Goal: Information Seeking & Learning: Learn about a topic

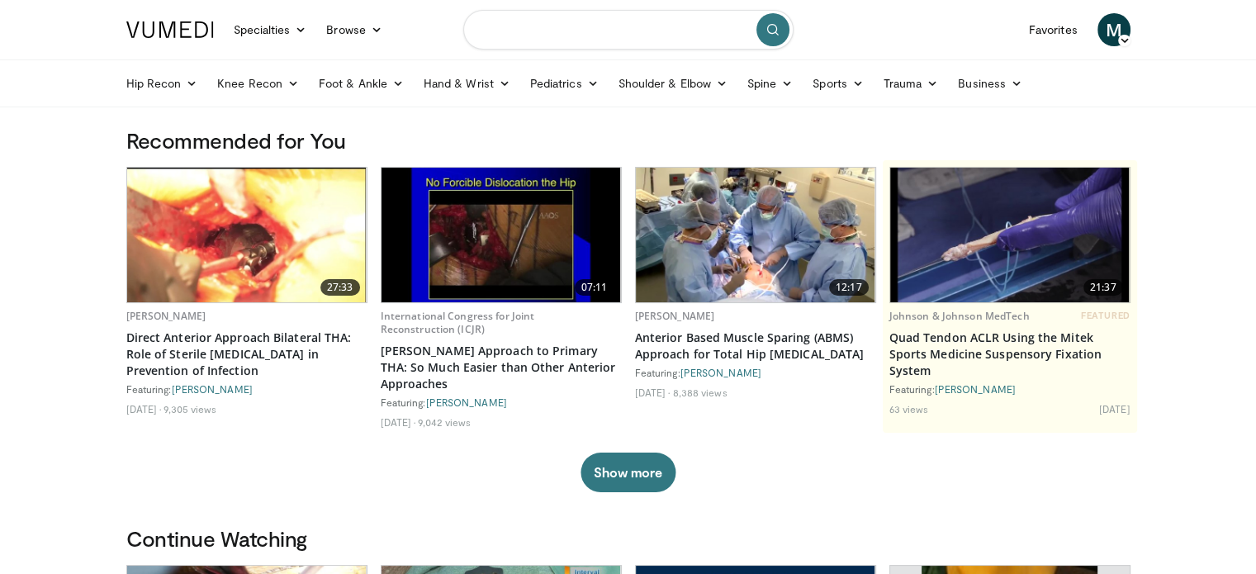
click at [535, 39] on input "Search topics, interventions" at bounding box center [628, 30] width 330 height 40
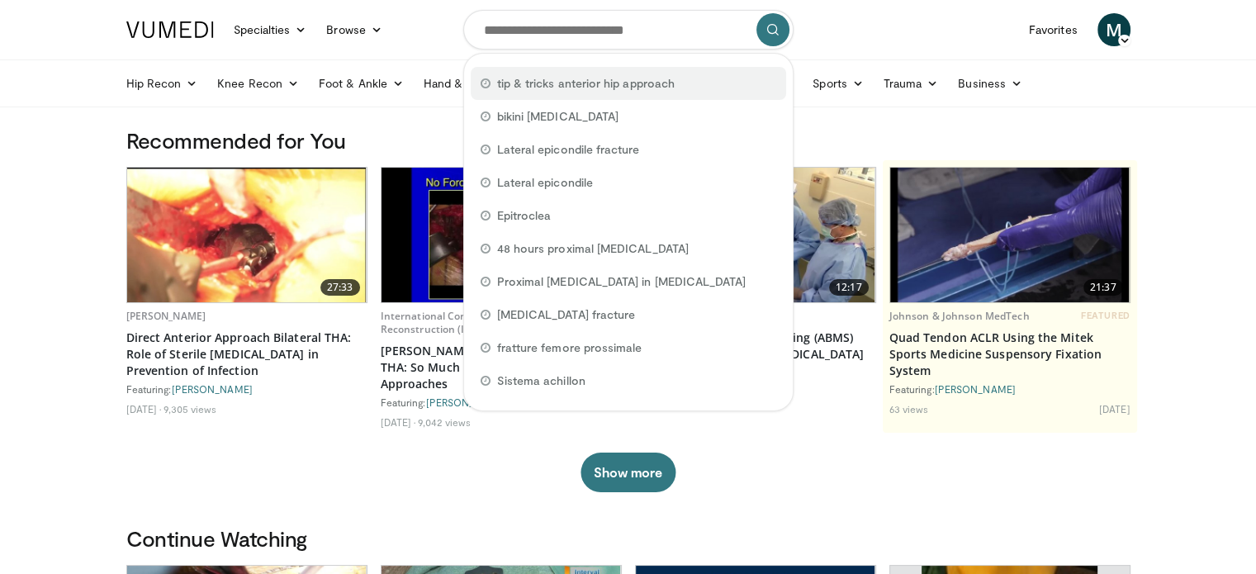
click at [539, 81] on span "tip & tricks anterior hip approach" at bounding box center [585, 83] width 177 height 17
type input "**********"
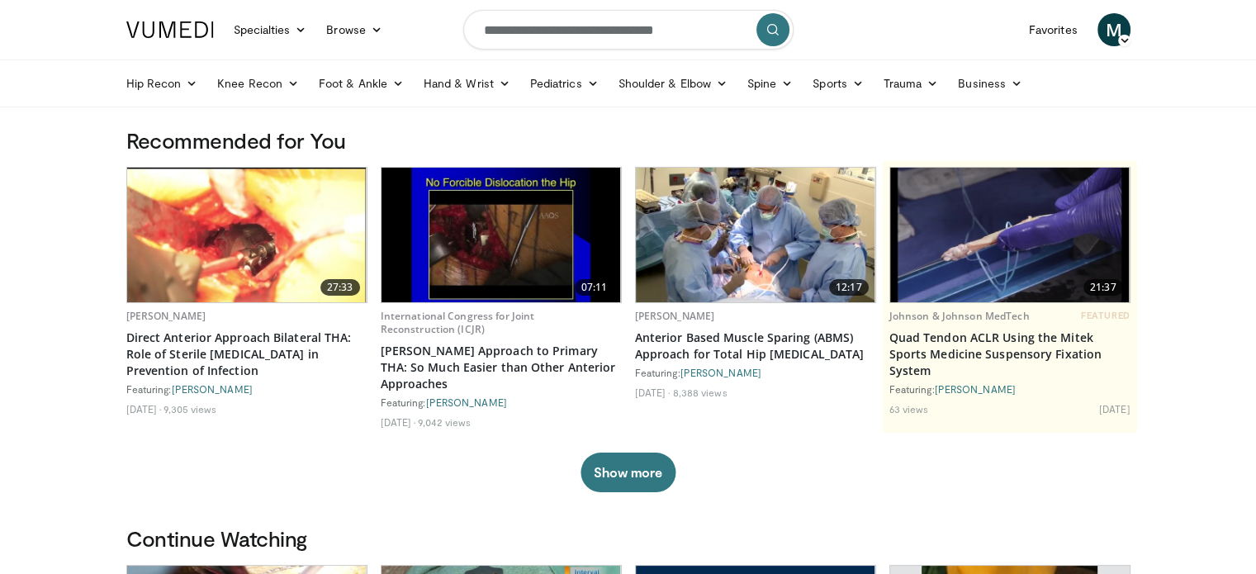
click at [760, 38] on button "submit" at bounding box center [772, 29] width 33 height 33
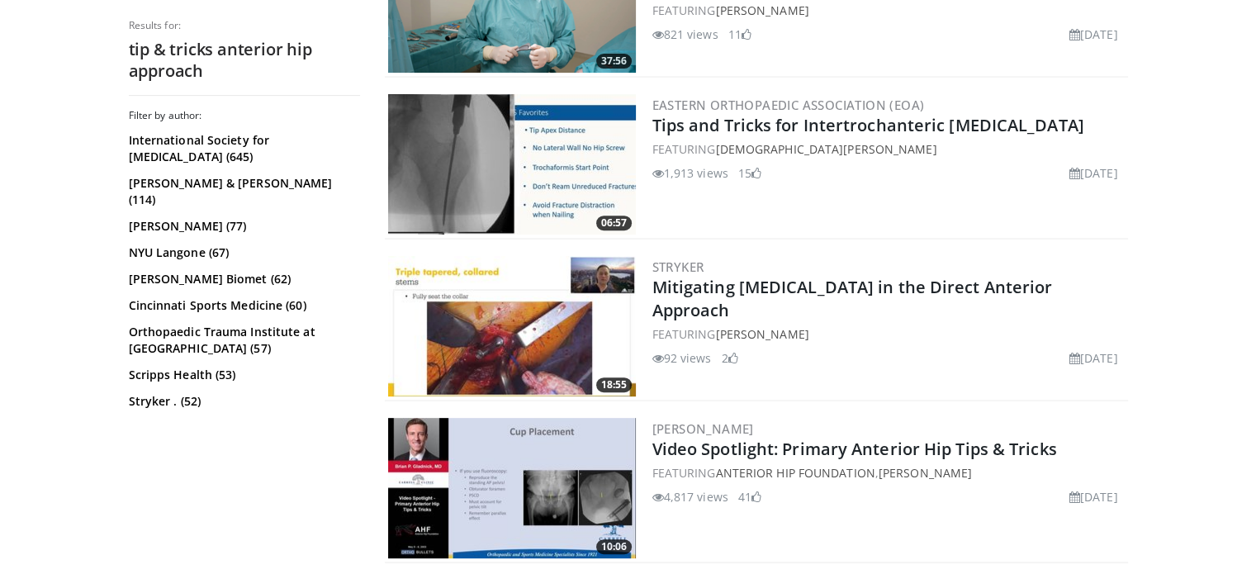
scroll to position [660, 0]
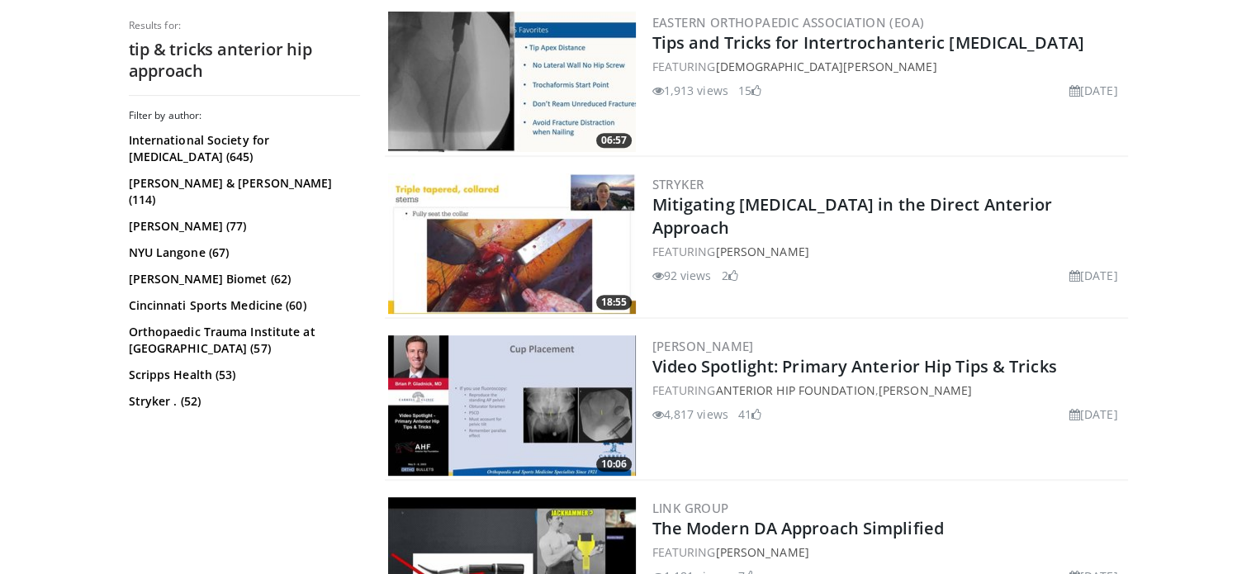
click at [499, 359] on img at bounding box center [512, 405] width 248 height 140
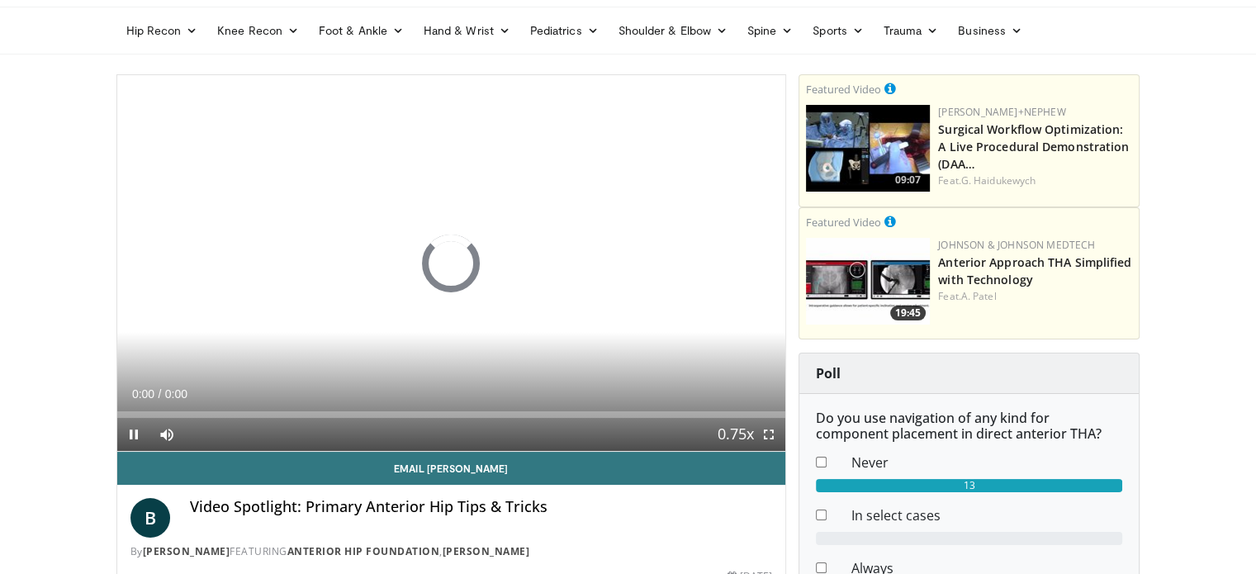
scroll to position [83, 0]
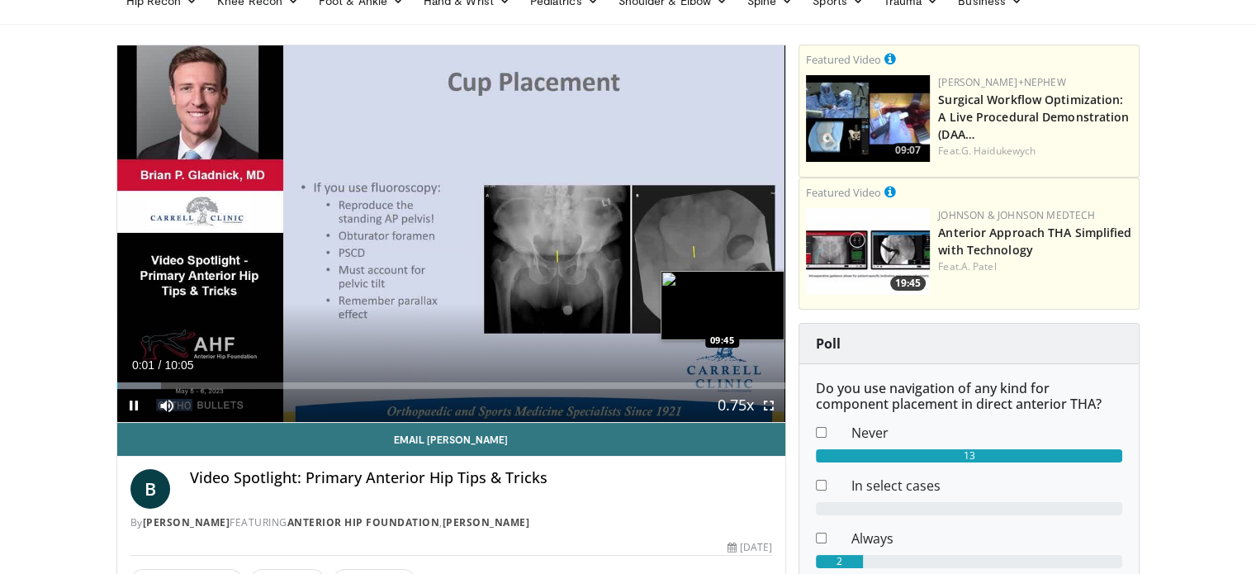
click at [764, 374] on div "Loaded : 6.55% 00:01 09:45" at bounding box center [451, 381] width 669 height 16
click at [773, 385] on div "Progress Bar" at bounding box center [775, 385] width 22 height 7
click at [779, 385] on div "Progress Bar" at bounding box center [775, 385] width 22 height 7
click at [773, 385] on div "09:54" at bounding box center [445, 385] width 657 height 7
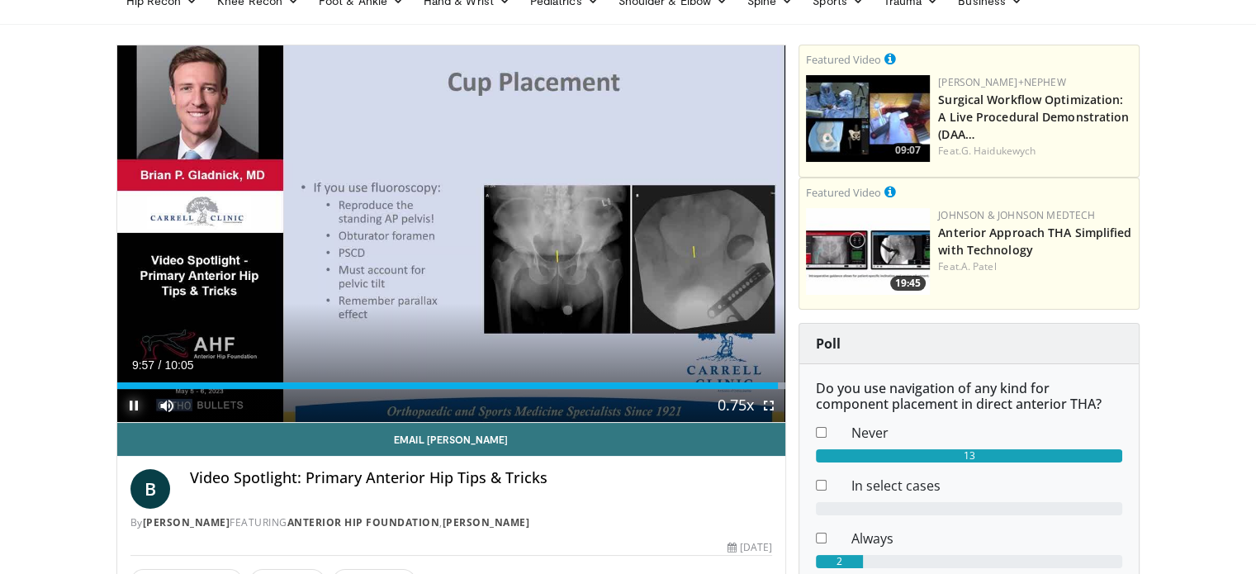
click at [130, 400] on span "Video Player" at bounding box center [133, 405] width 33 height 33
